Goal: Transaction & Acquisition: Subscribe to service/newsletter

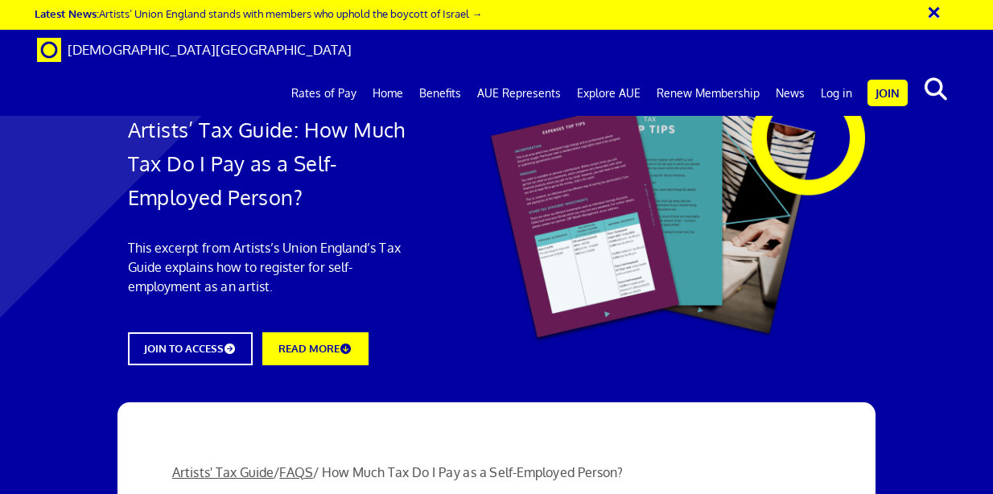
scroll to position [2099, 0]
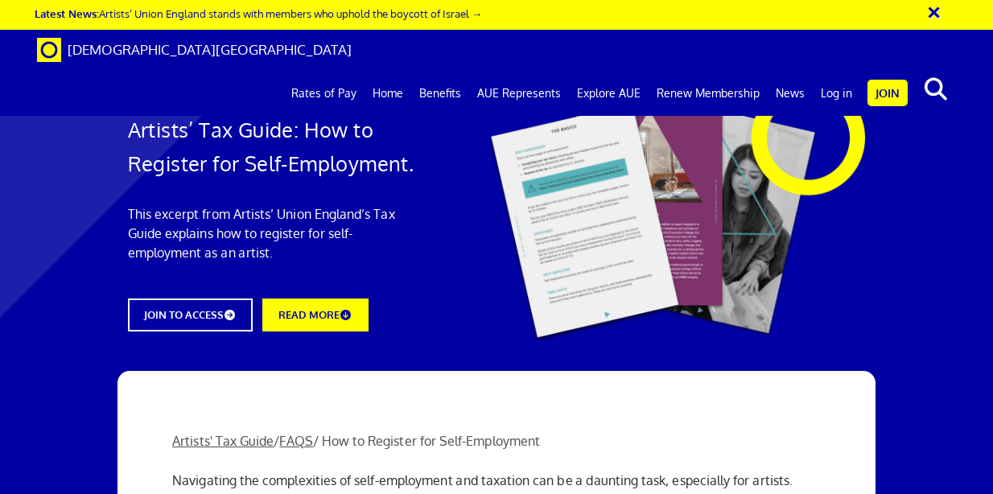
scroll to position [1629, 0]
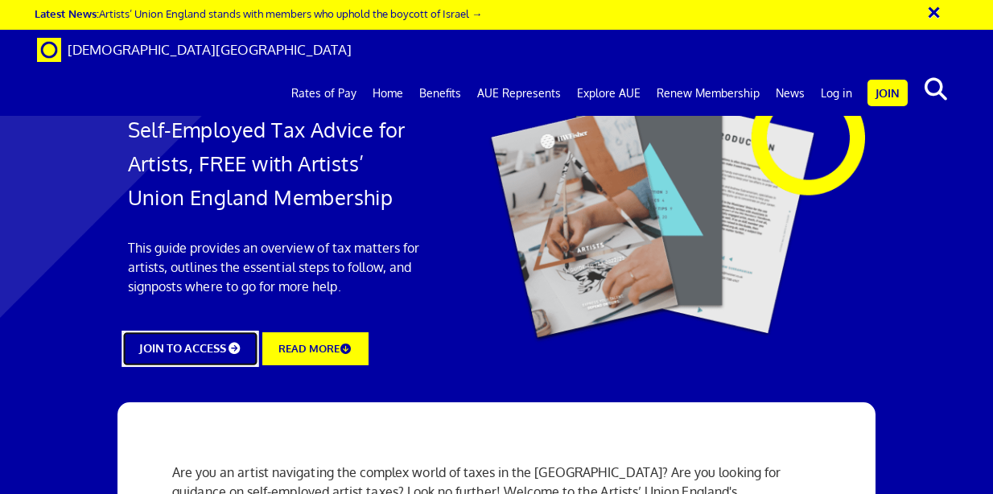
click at [216, 336] on link "JOIN TO ACCESS" at bounding box center [191, 349] width 138 height 36
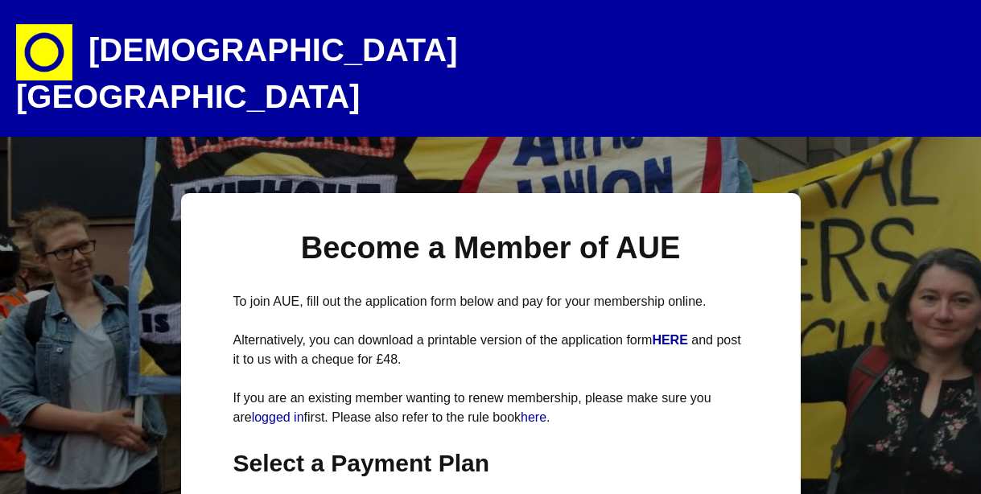
select select
click at [203, 48] on h1 "[DEMOGRAPHIC_DATA][GEOGRAPHIC_DATA]" at bounding box center [297, 68] width 563 height 137
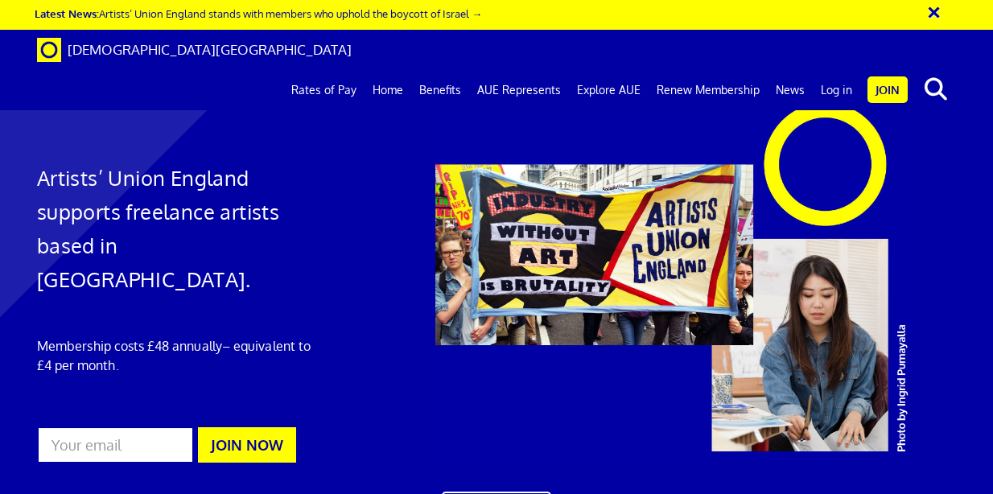
scroll to position [847, 0]
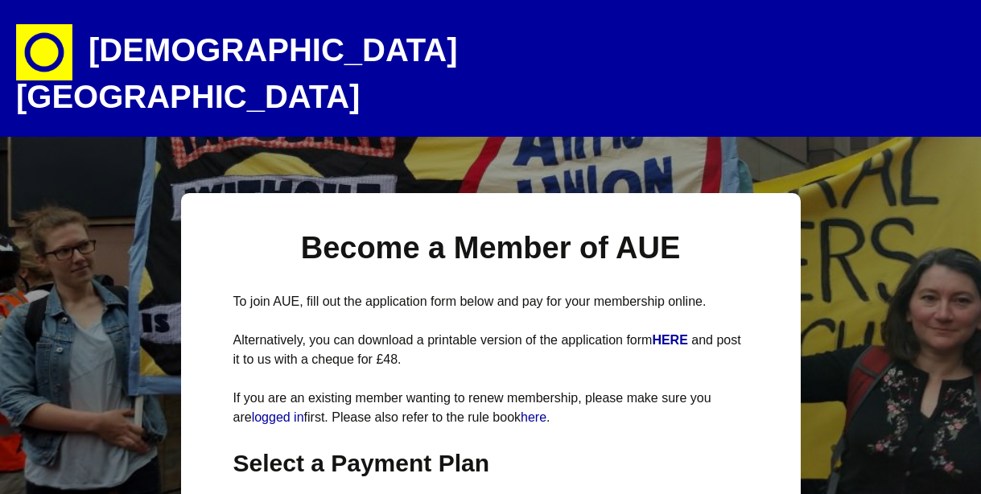
select select
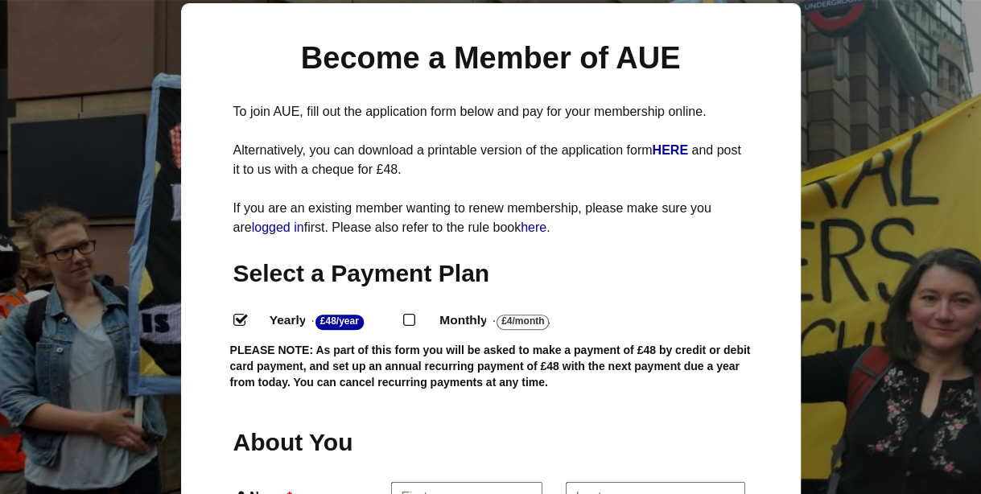
click at [468, 309] on label "Monthly - £4/Month ." at bounding box center [507, 320] width 164 height 23
click at [414, 314] on input "Monthly - £4/Month ." at bounding box center [408, 319] width 10 height 10
radio input "true"
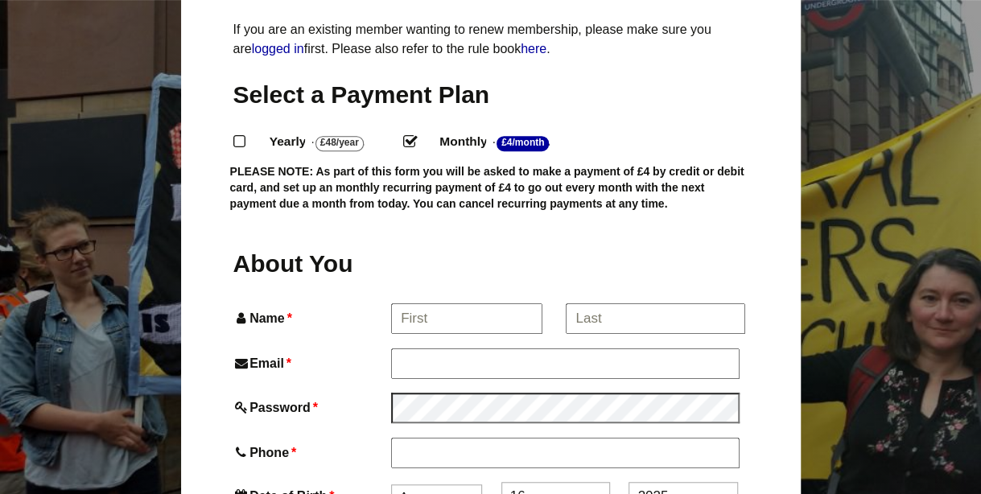
scroll to position [373, 0]
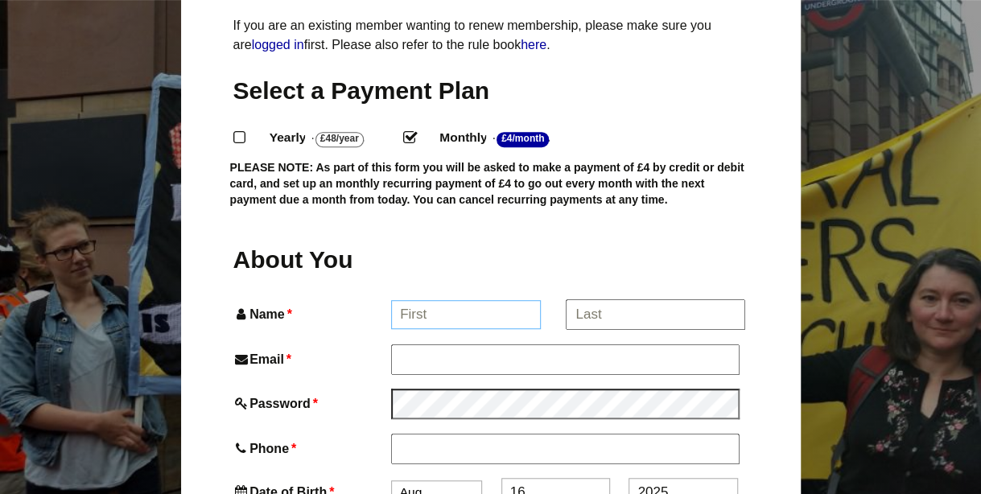
click at [451, 300] on input "Name *" at bounding box center [466, 314] width 150 height 29
type input "Gabriel"
type input "Gabriel Kidd"
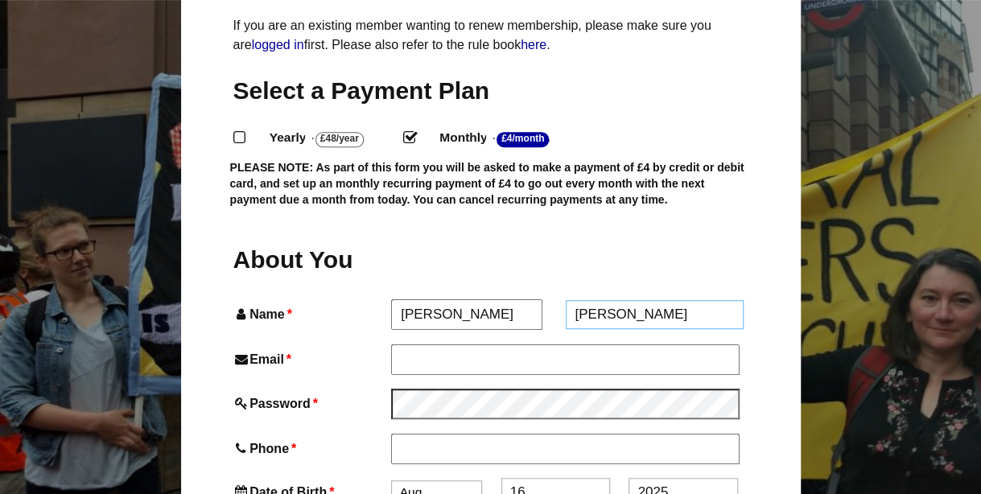
type input "gabrielkidd99@gmail.com"
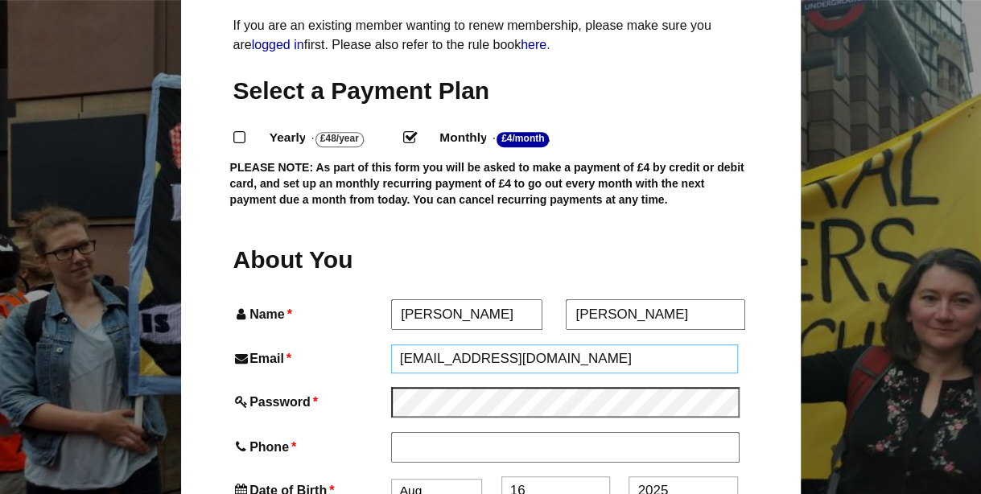
type input "07549382426"
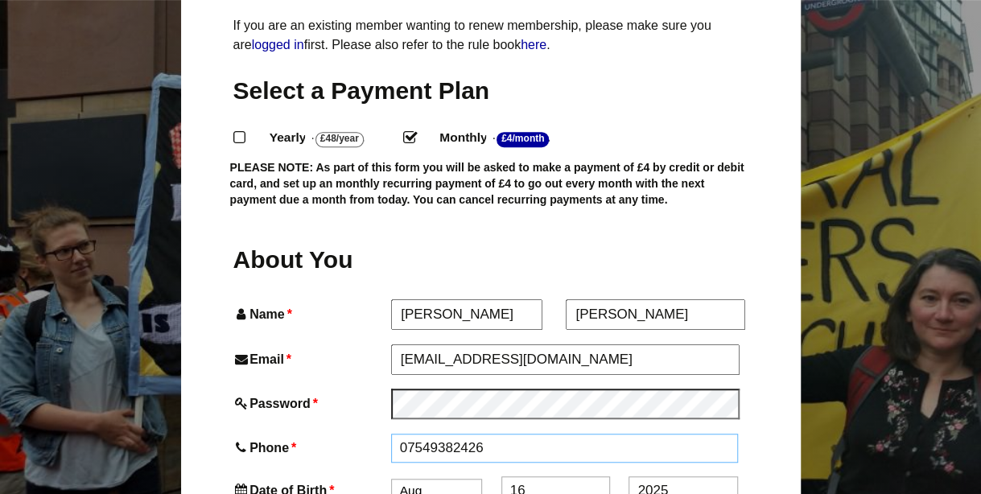
type input "43 Leweston Place"
type input "Top Floor Flat"
type input "London"
type input "N16 6RJ"
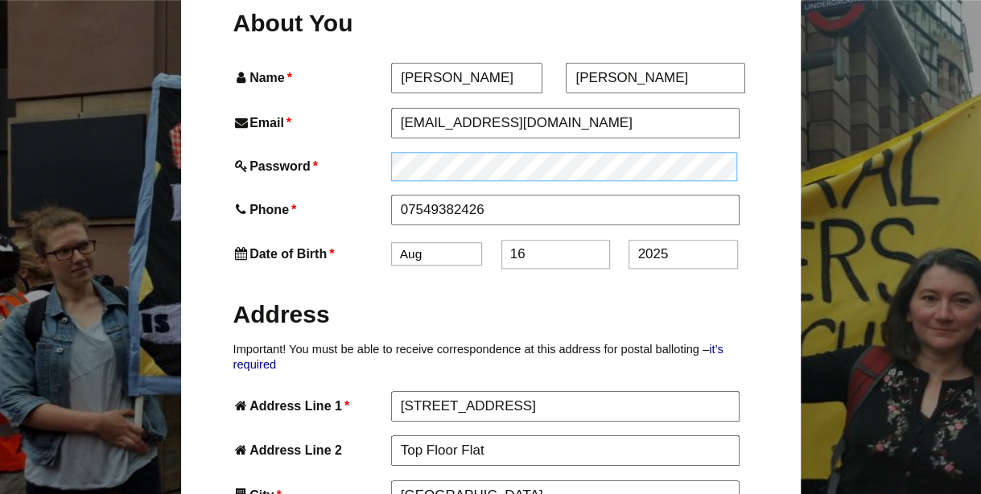
scroll to position [610, 0]
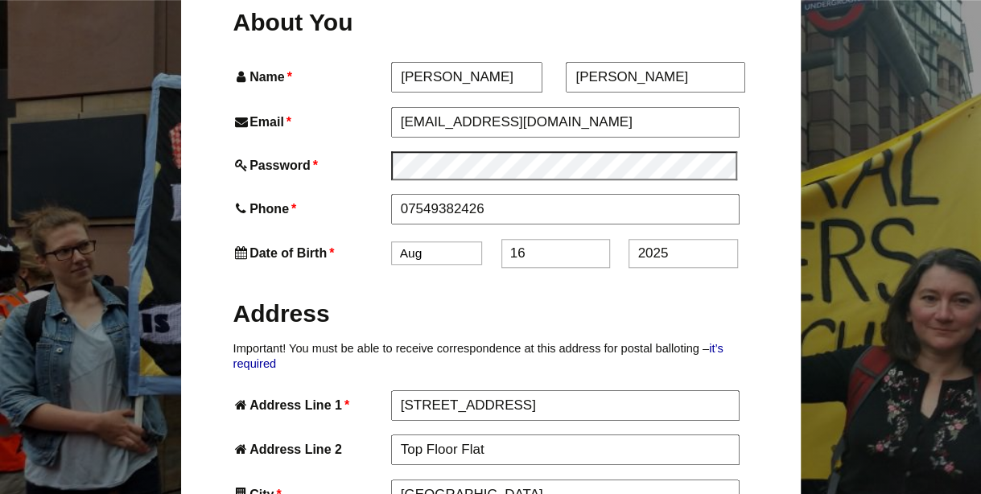
click at [432, 241] on select "Jan Feb Mar Apr May Jun Jul Aug Sep Oct Nov Dec" at bounding box center [436, 252] width 91 height 23
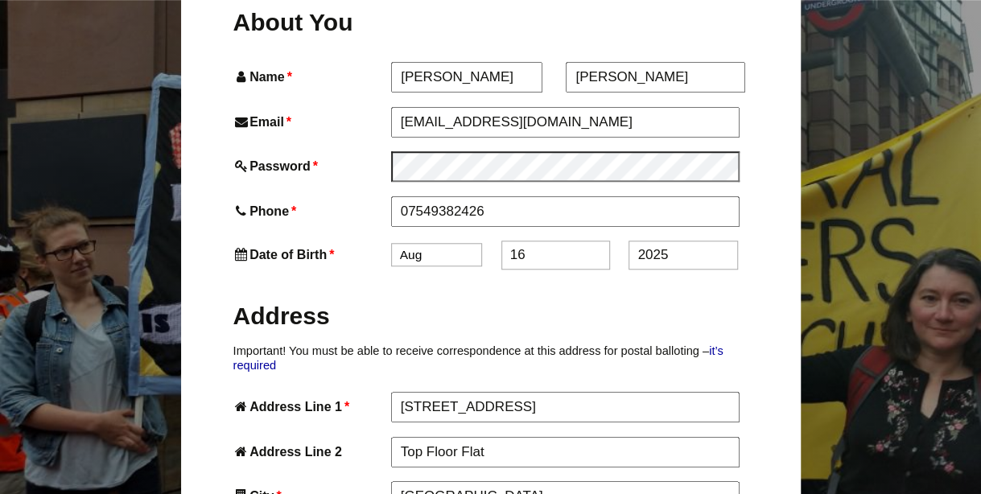
select select "5"
click at [391, 243] on select "Jan Feb Mar Apr May Jun Jul Aug Sep Oct Nov Dec" at bounding box center [436, 254] width 91 height 23
click at [546, 241] on input "16" at bounding box center [555, 255] width 109 height 29
type input "1"
type input "10"
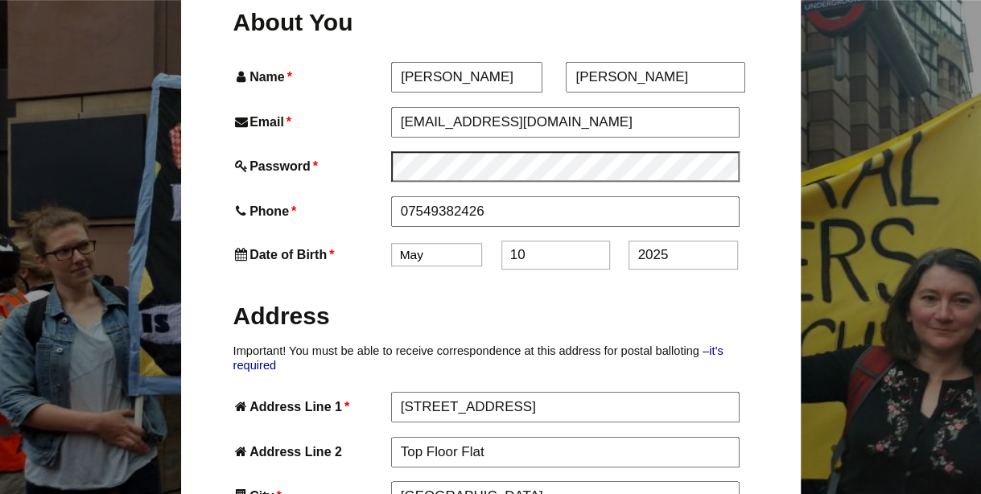
click at [690, 241] on input "2025" at bounding box center [683, 255] width 109 height 29
type input "2"
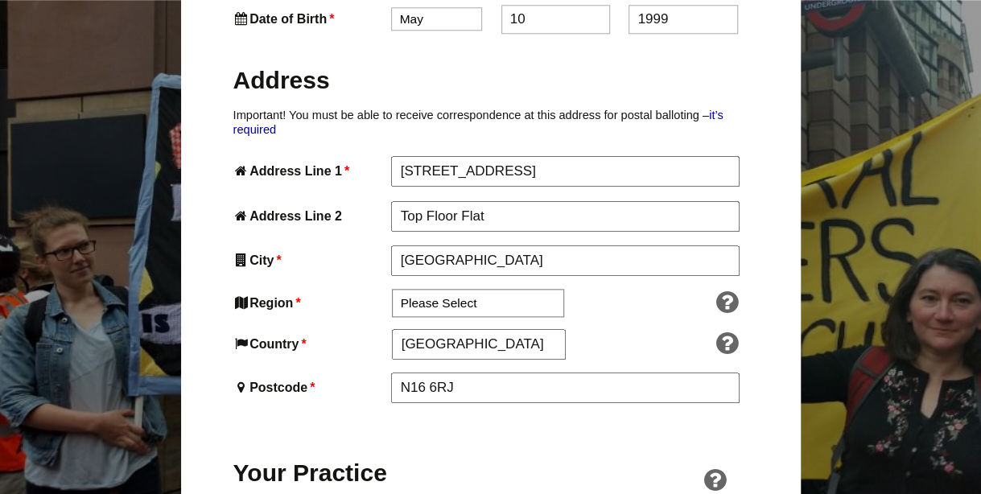
scroll to position [884, 0]
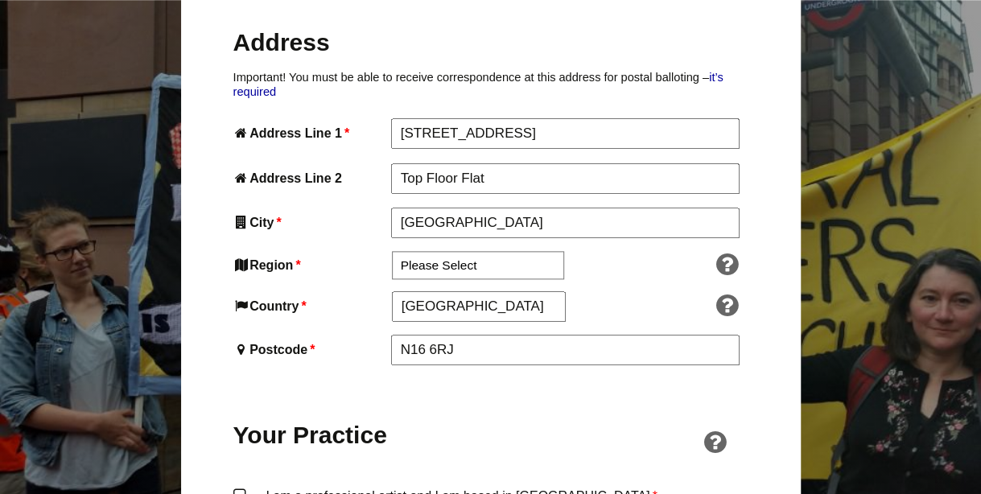
type input "1999"
click at [486, 251] on select "Please Select South East England London North West England East of England West…" at bounding box center [478, 265] width 172 height 28
select select "London"
click at [392, 251] on select "Please Select South East England London North West England East of England West…" at bounding box center [478, 265] width 172 height 28
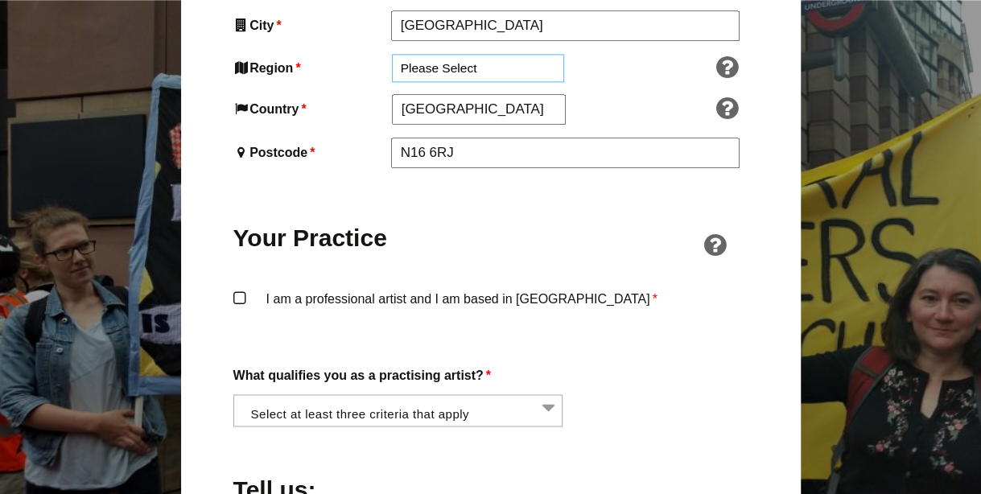
scroll to position [1083, 0]
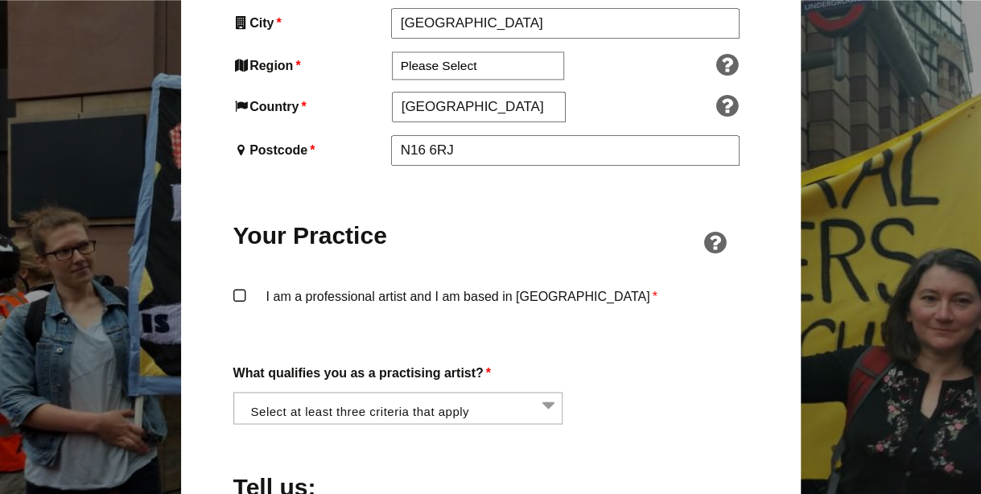
click at [446, 286] on label "I am a professional artist and I am based in England *" at bounding box center [490, 310] width 515 height 48
click at [0, 0] on input "I am a professional artist and I am based in England *" at bounding box center [0, 0] width 0 height 0
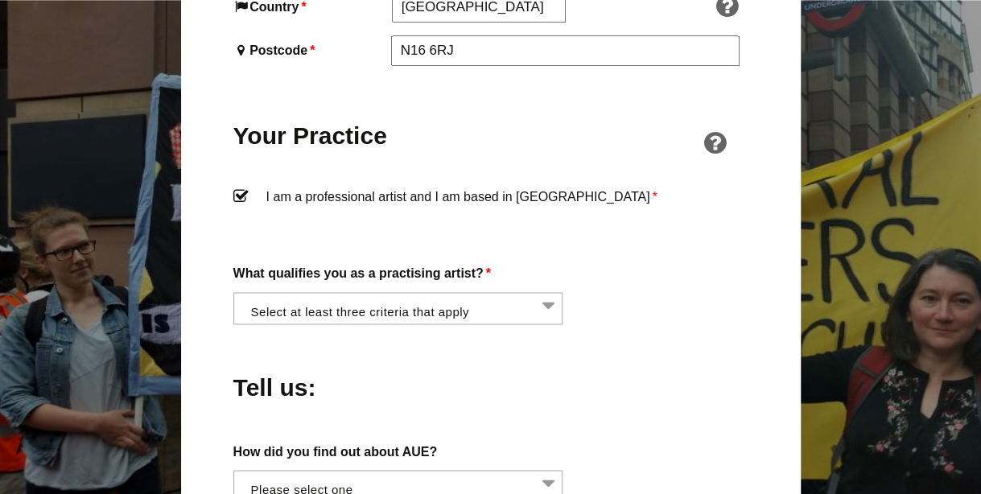
scroll to position [1196, 0]
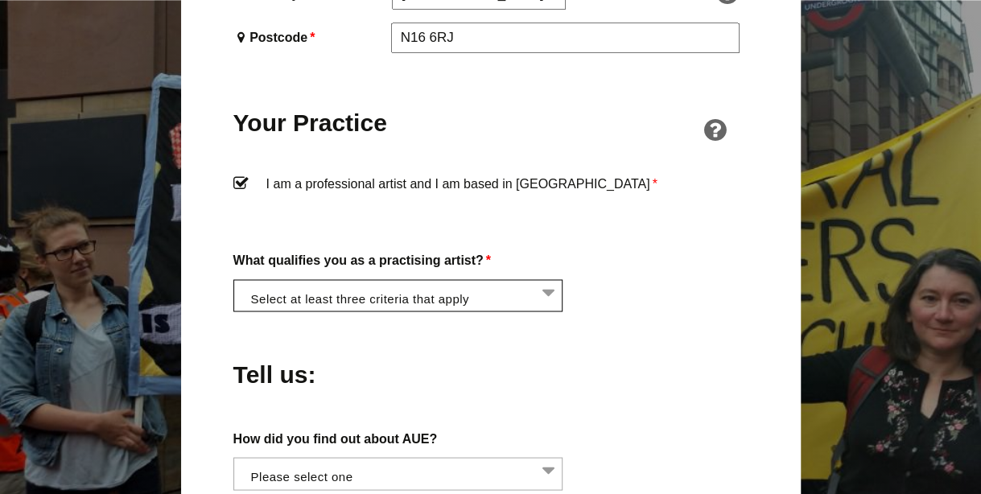
click at [418, 280] on li at bounding box center [403, 293] width 330 height 27
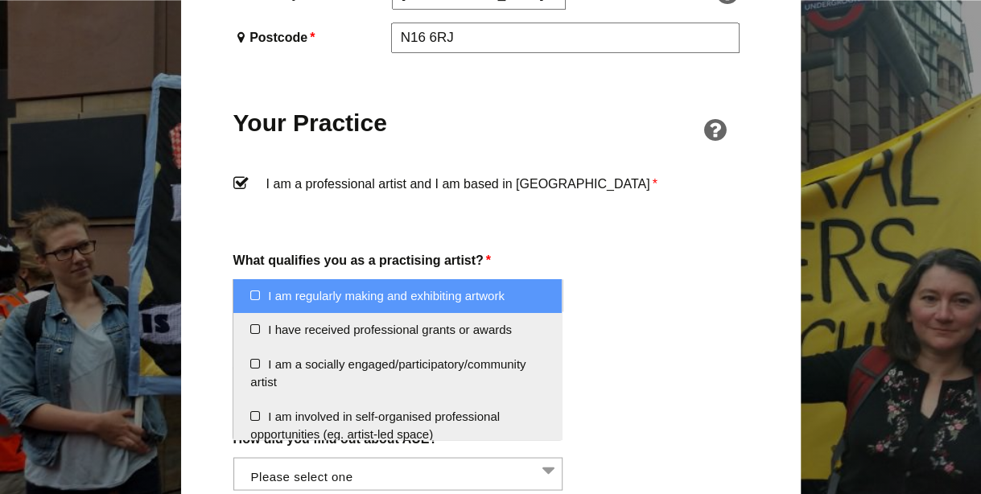
click at [385, 297] on li "I am regularly making and exhibiting artwork" at bounding box center [397, 295] width 328 height 35
select select "regularly_making_and_exhibiting_artwork"
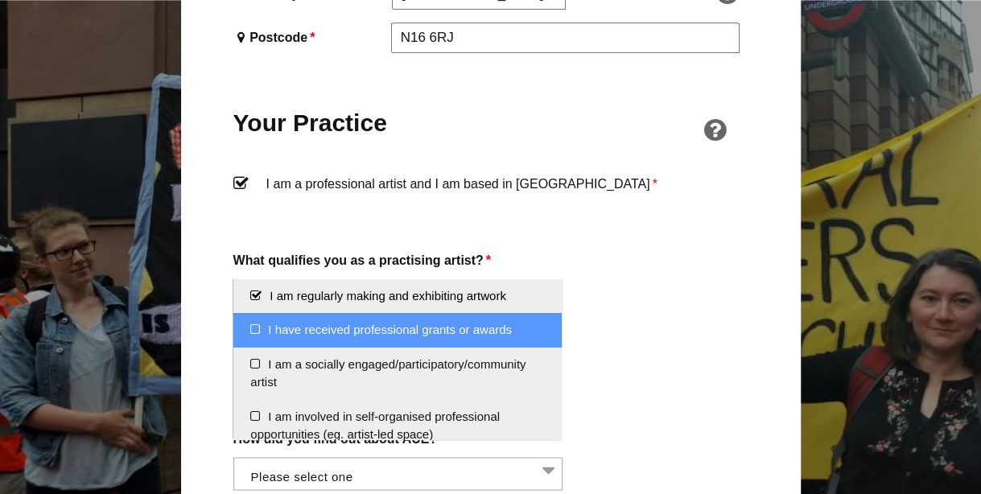
click at [398, 324] on li "I have received professional grants or awards" at bounding box center [397, 329] width 328 height 35
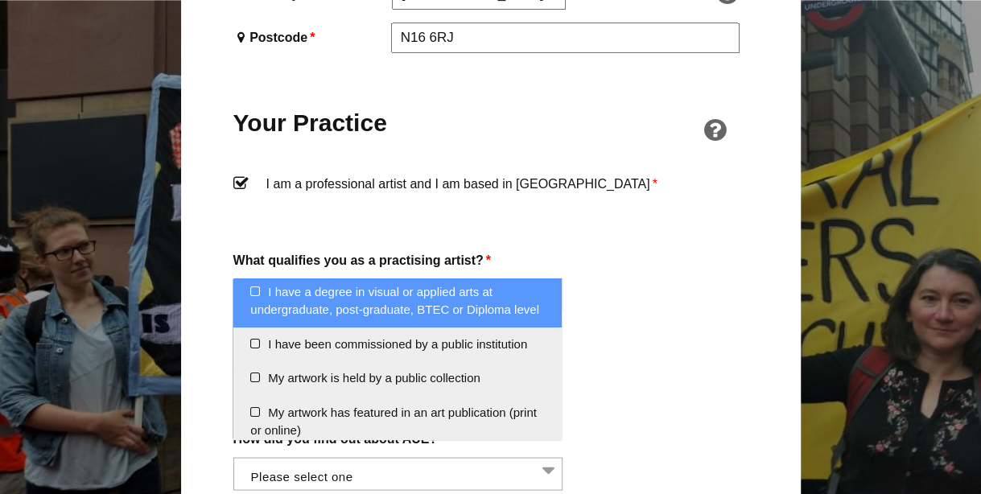
scroll to position [178, 0]
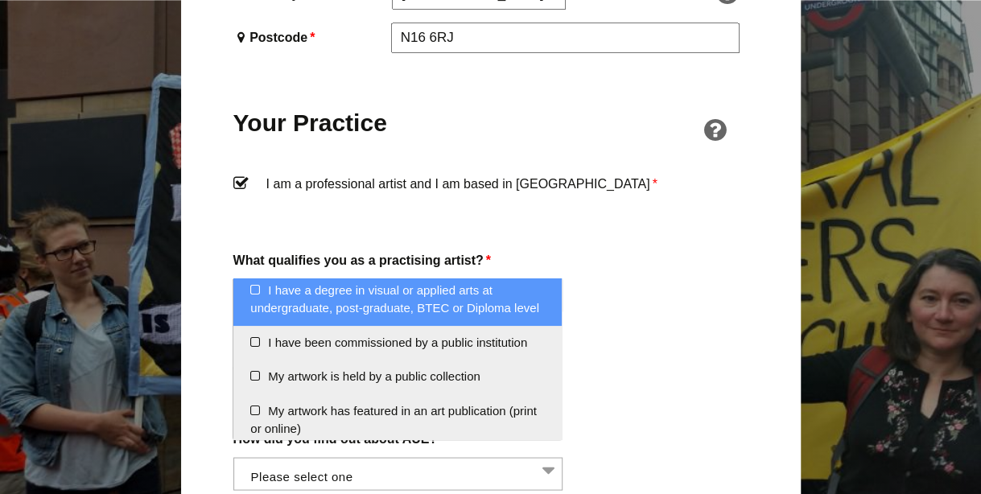
click at [375, 323] on li "I have a degree in visual or applied arts at undergraduate, post-graduate, BTEC…" at bounding box center [397, 300] width 328 height 52
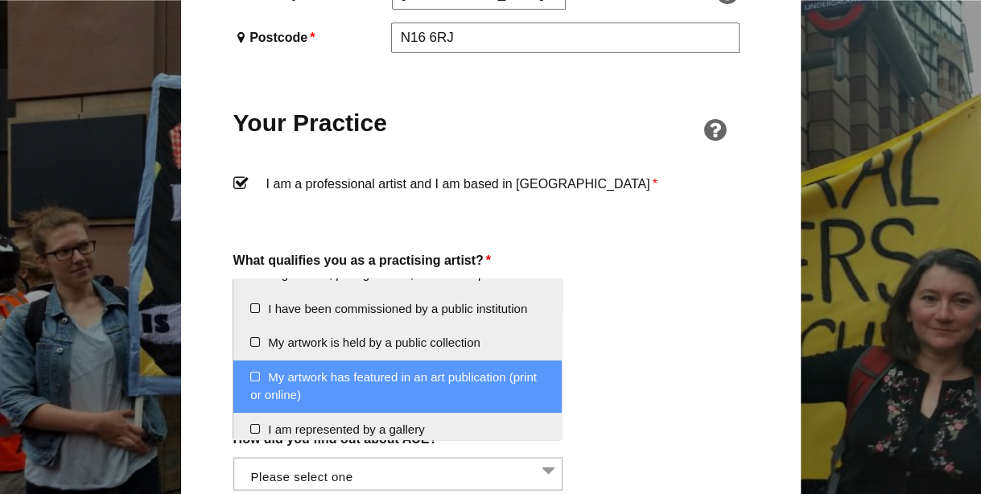
scroll to position [212, 0]
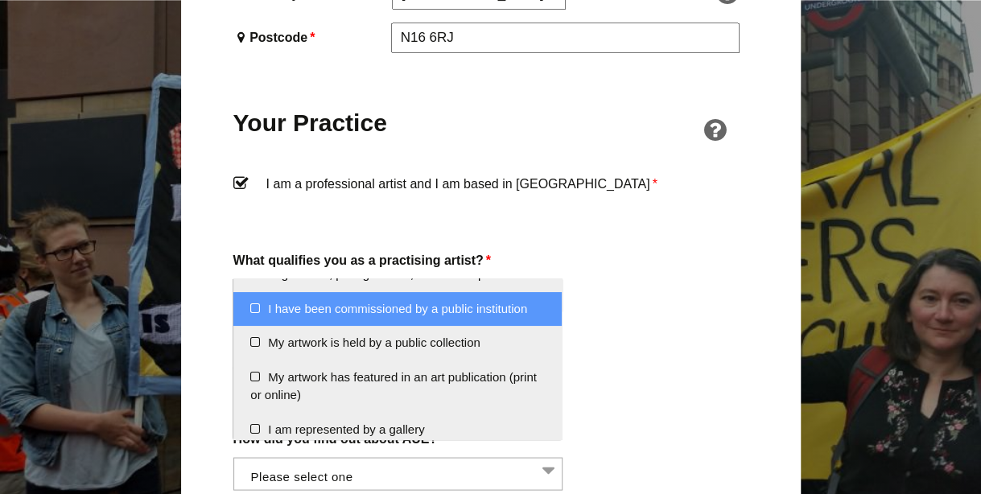
click at [393, 323] on li "I have been commissioned by a public institution" at bounding box center [397, 309] width 328 height 35
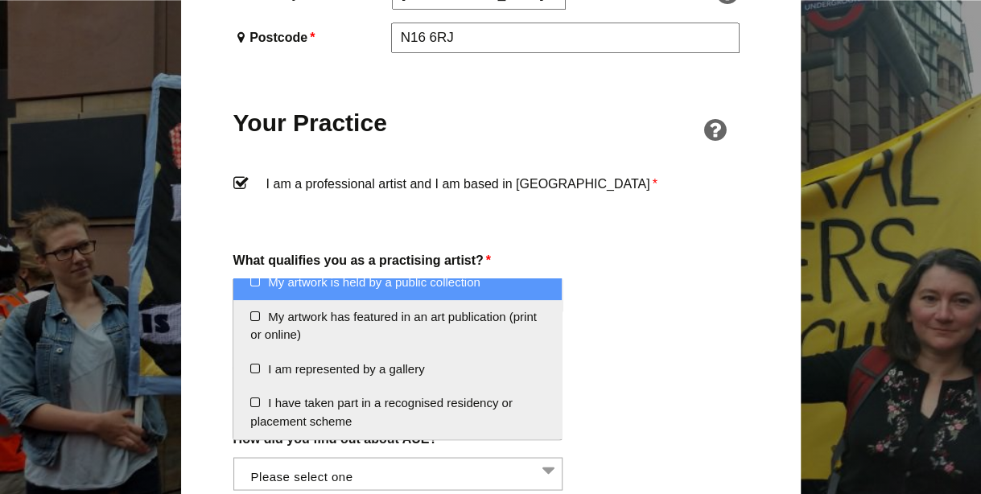
scroll to position [290, 0]
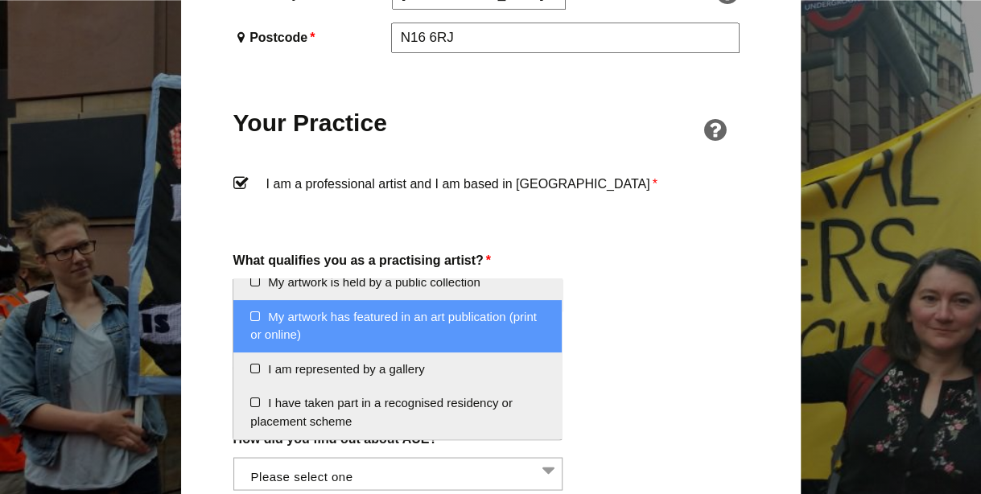
click at [335, 334] on li "My artwork has featured in an art publication (print or online)" at bounding box center [397, 326] width 328 height 52
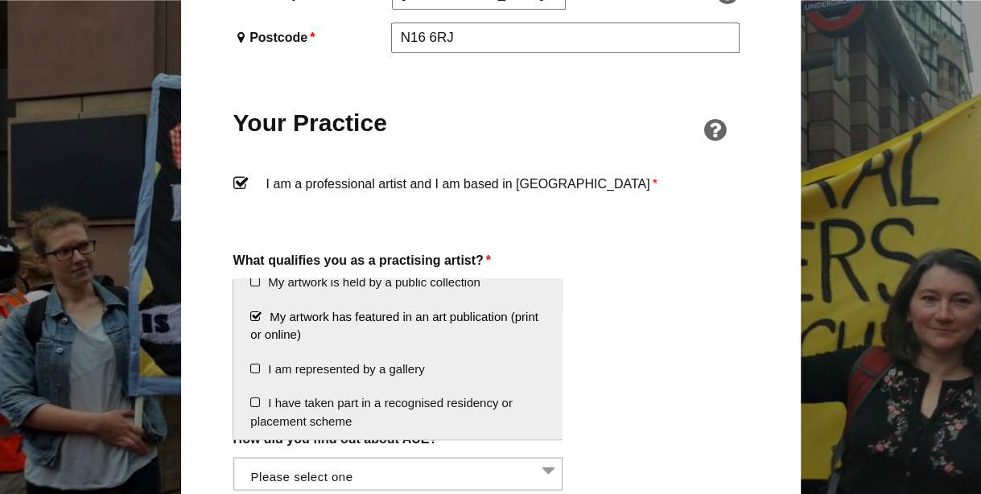
scroll to position [0, 0]
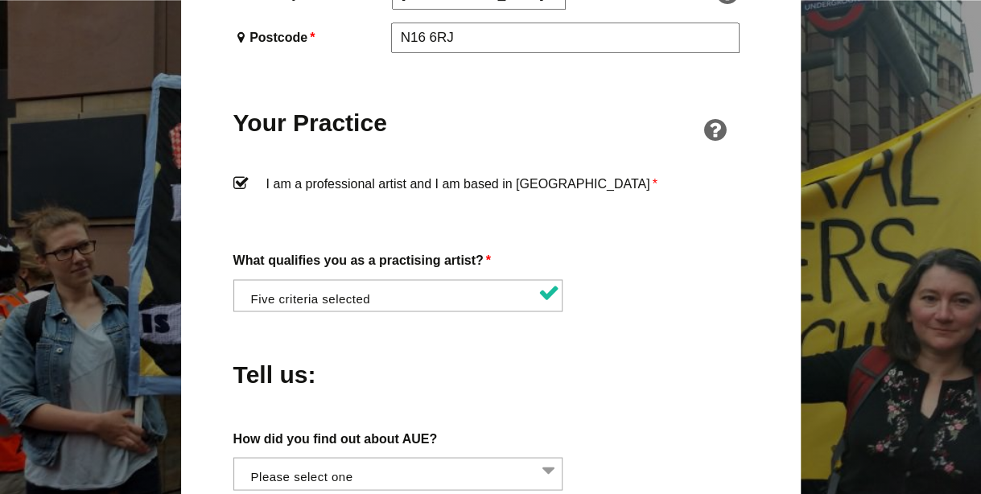
click at [645, 326] on div "Tell us:" at bounding box center [490, 370] width 515 height 88
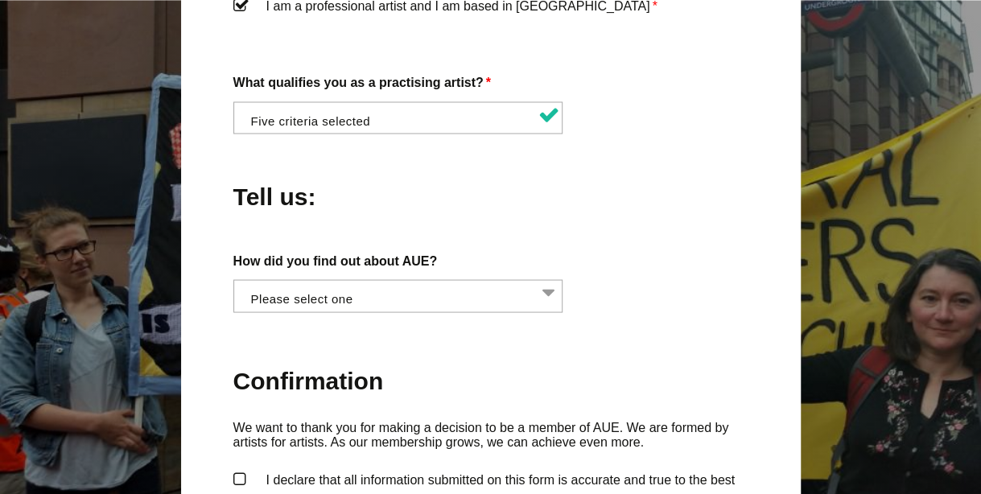
scroll to position [0, 1]
click at [335, 280] on li at bounding box center [402, 293] width 330 height 27
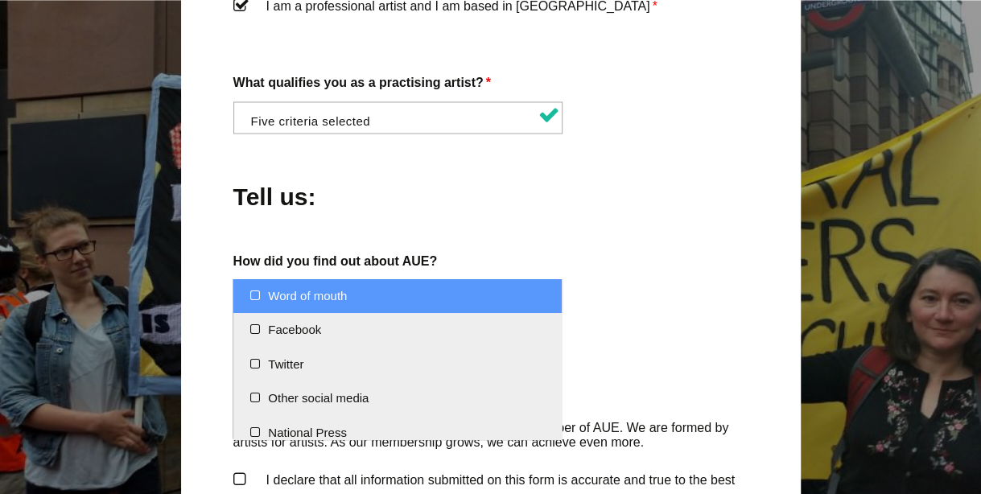
select select "Word of mouth"
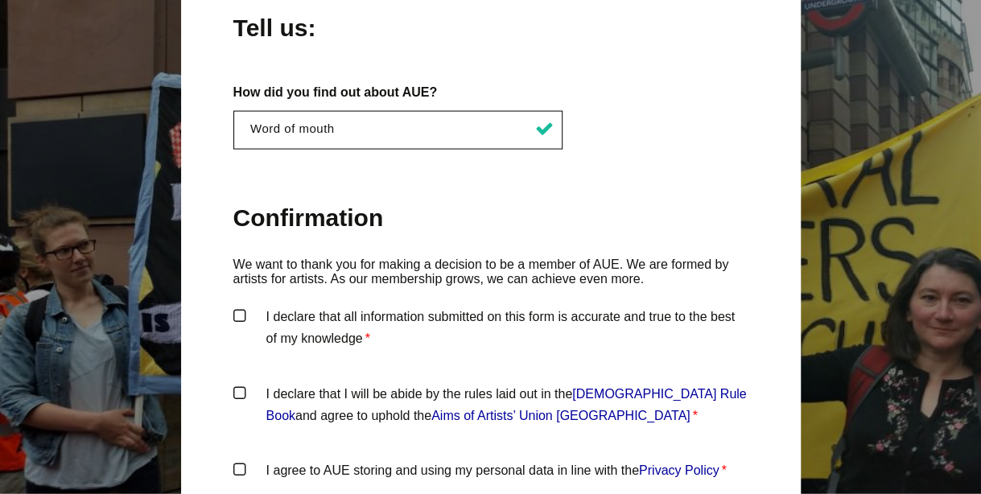
scroll to position [1546, 0]
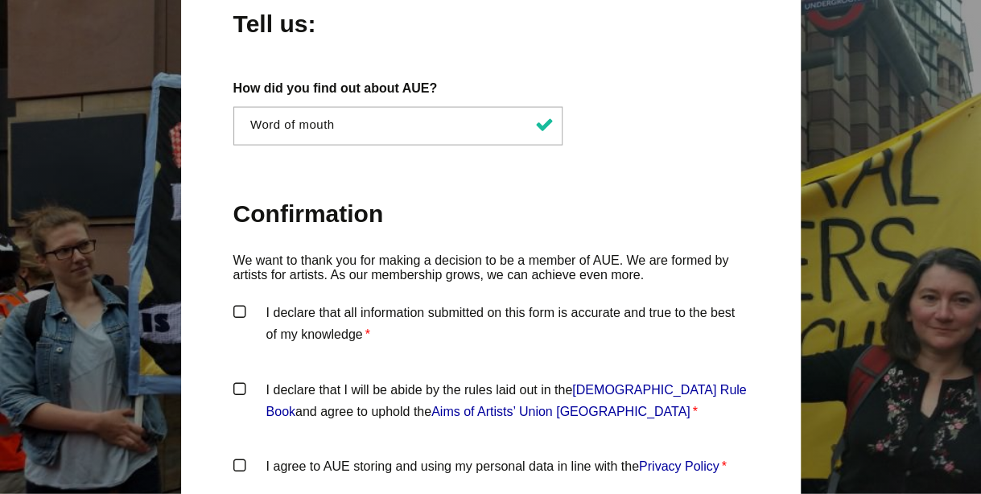
click at [315, 302] on label "I declare that all information submitted on this form is accurate and true to t…" at bounding box center [490, 326] width 515 height 48
click at [0, 0] on input "I declare that all information submitted on this form is accurate and true to t…" at bounding box center [0, 0] width 0 height 0
click at [346, 379] on label "I declare that I will be abide by the rules laid out in the Artists' Union Engl…" at bounding box center [490, 403] width 515 height 48
click at [0, 0] on input "I declare that I will be abide by the rules laid out in the Artists' Union Engl…" at bounding box center [0, 0] width 0 height 0
click at [365, 456] on label "I agree to AUE storing and using my personal data in line with the Privacy Poli…" at bounding box center [490, 480] width 515 height 48
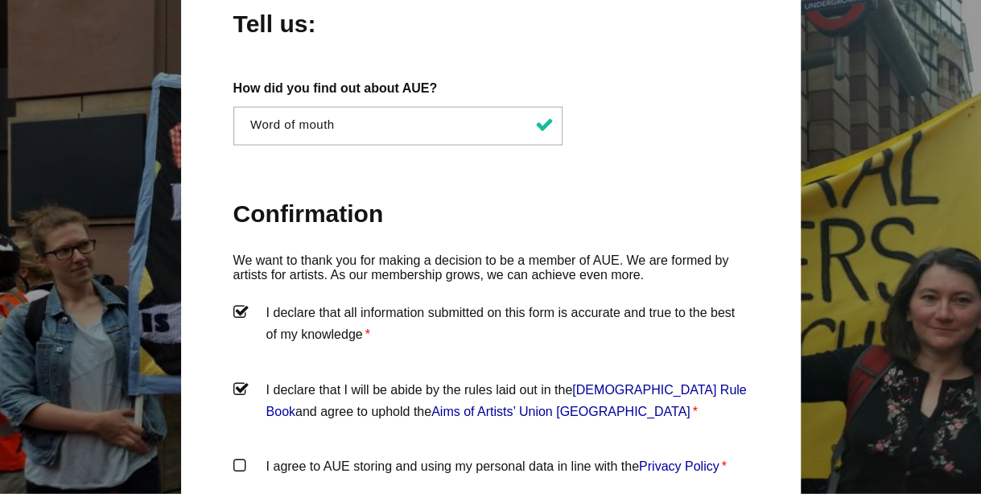
click at [0, 0] on input "I agree to AUE storing and using my personal data in line with the Privacy Poli…" at bounding box center [0, 0] width 0 height 0
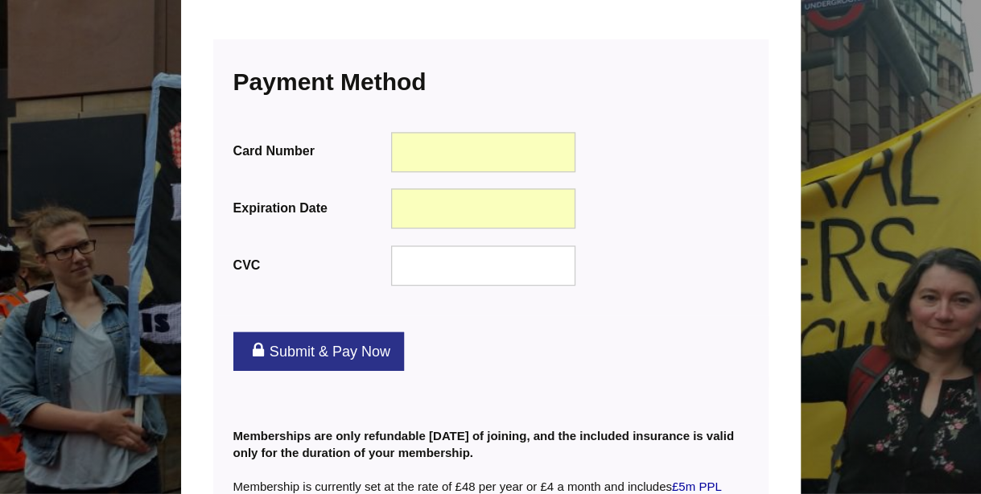
scroll to position [2042, 0]
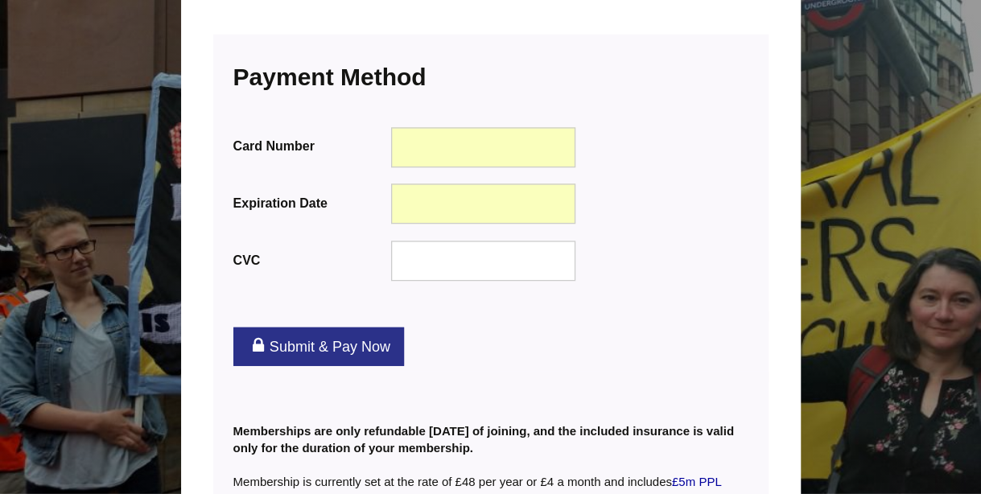
click at [316, 328] on link "Submit & Pay Now" at bounding box center [318, 347] width 171 height 39
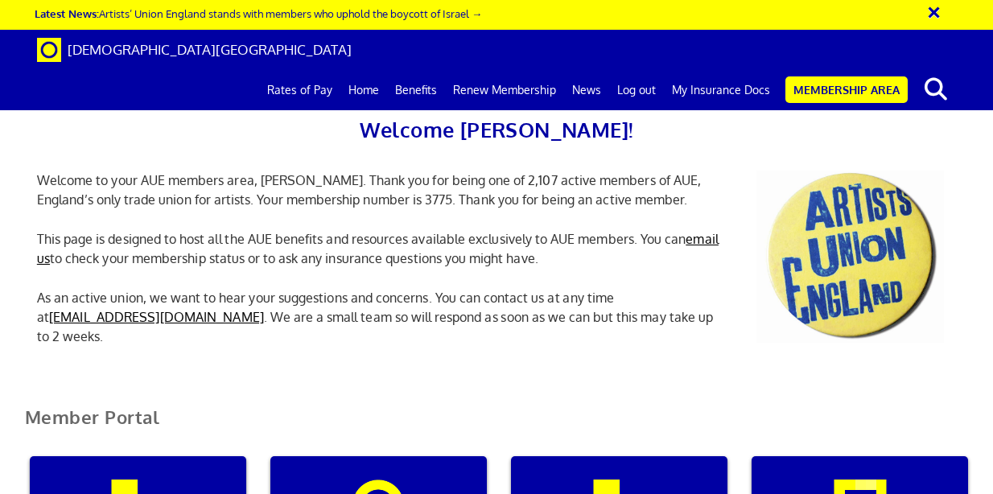
scroll to position [464, 0]
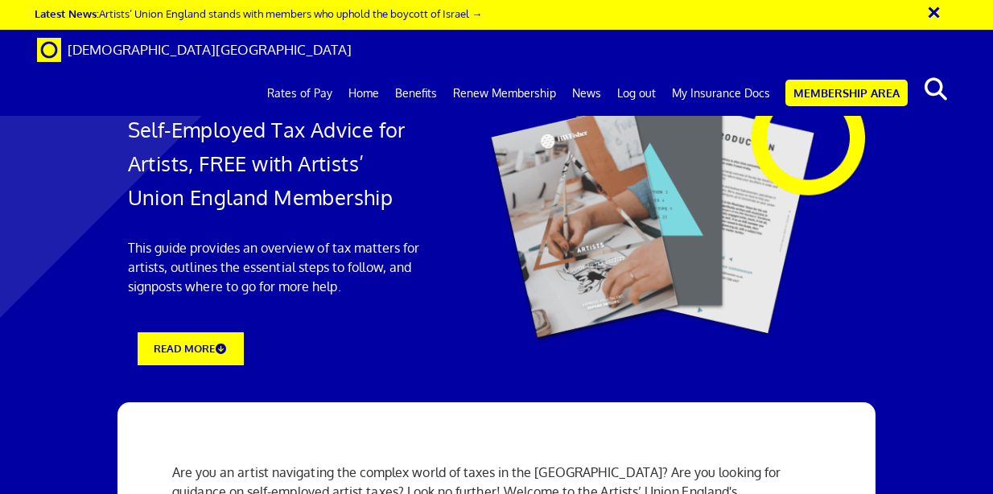
scroll to position [1484, 0]
